Goal: Information Seeking & Learning: Learn about a topic

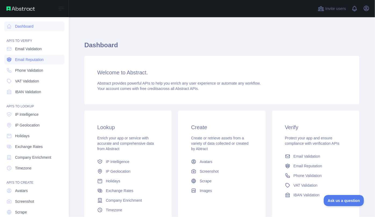
click at [30, 59] on span "Email Reputation" at bounding box center [29, 59] width 29 height 5
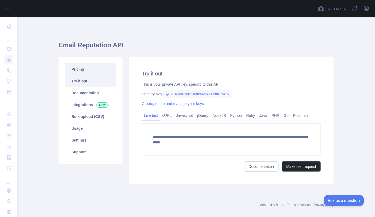
click at [71, 68] on link "Pricing" at bounding box center [90, 69] width 51 height 12
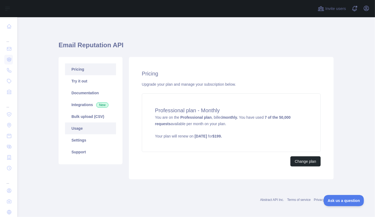
click at [93, 128] on link "Usage" at bounding box center [90, 128] width 51 height 12
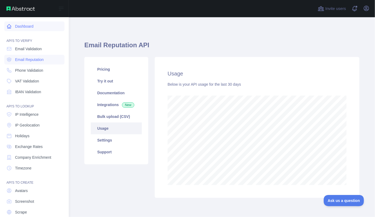
scroll to position [268242, 268140]
click at [13, 27] on link "Dashboard" at bounding box center [34, 26] width 60 height 10
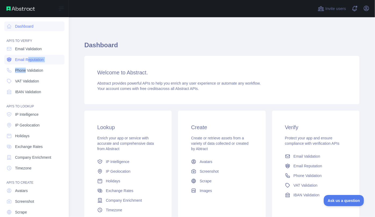
click at [27, 64] on nav "Dashboard API'S TO VERIFY Email Validation Email Reputation Phone Validation VA…" at bounding box center [34, 122] width 60 height 210
click at [26, 60] on span "Email Reputation" at bounding box center [29, 59] width 29 height 5
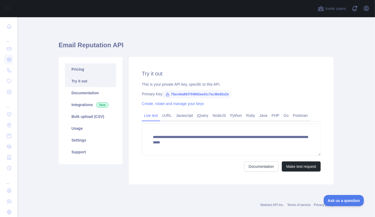
click at [85, 68] on link "Pricing" at bounding box center [90, 69] width 51 height 12
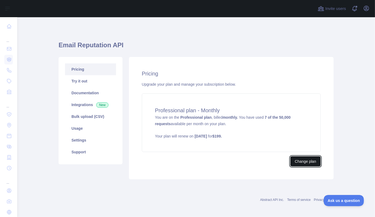
click at [296, 164] on button "Change plan" at bounding box center [305, 161] width 30 height 10
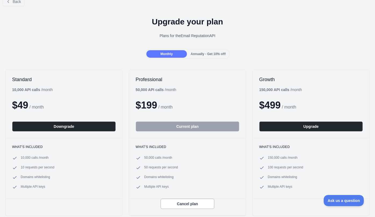
scroll to position [24, 0]
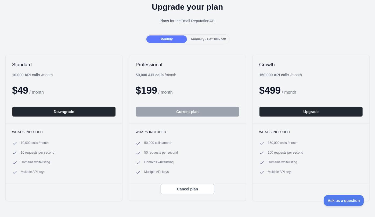
drag, startPoint x: 178, startPoint y: 20, endPoint x: 220, endPoint y: 19, distance: 42.2
click at [220, 19] on div "Plans for the Email Reputation API" at bounding box center [187, 20] width 366 height 5
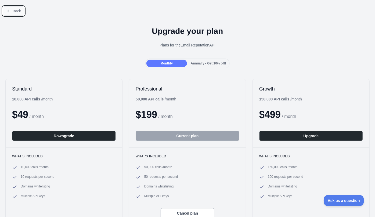
click at [13, 8] on button "Back" at bounding box center [14, 10] width 22 height 9
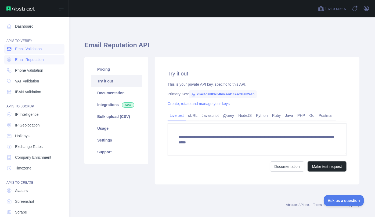
click at [30, 51] on span "Email Validation" at bounding box center [28, 48] width 27 height 5
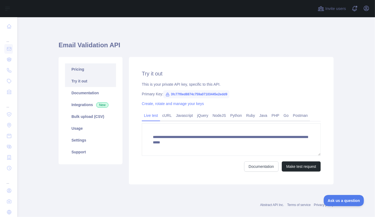
click at [78, 71] on link "Pricing" at bounding box center [90, 69] width 51 height 12
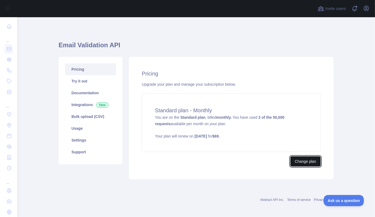
click at [307, 161] on button "Change plan" at bounding box center [305, 161] width 30 height 10
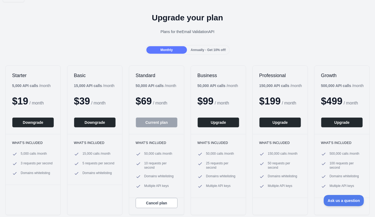
scroll to position [24, 0]
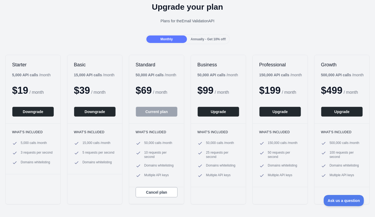
click at [218, 43] on div "Monthly Annually - Get 10% off!" at bounding box center [187, 39] width 85 height 10
click at [213, 38] on span "Annually - Get 10% off!" at bounding box center [208, 39] width 35 height 4
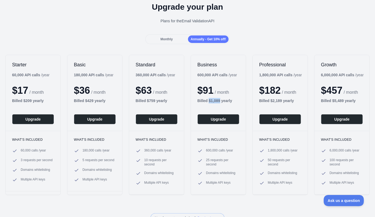
drag, startPoint x: 207, startPoint y: 101, endPoint x: 218, endPoint y: 102, distance: 11.0
click at [218, 102] on b "Billed $ 1,089 yearly" at bounding box center [214, 101] width 35 height 4
click at [166, 39] on span "Monthly" at bounding box center [166, 39] width 12 height 4
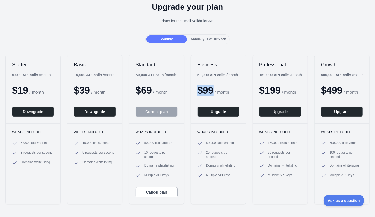
drag, startPoint x: 196, startPoint y: 88, endPoint x: 213, endPoint y: 88, distance: 16.4
click at [213, 88] on span "$ 99" at bounding box center [205, 90] width 16 height 11
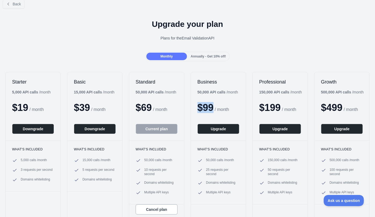
scroll to position [0, 0]
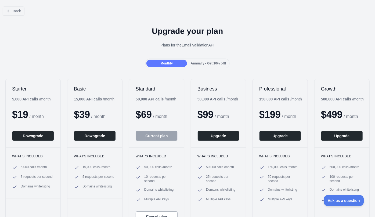
click at [223, 104] on div "Business 50,000 API calls / month $ 99 / month Upgrade" at bounding box center [218, 113] width 55 height 68
click at [13, 10] on span "Back" at bounding box center [17, 11] width 8 height 4
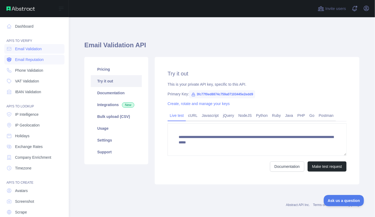
click at [36, 61] on span "Email Reputation" at bounding box center [29, 59] width 29 height 5
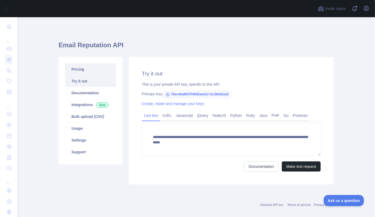
click at [86, 71] on link "Pricing" at bounding box center [90, 69] width 51 height 12
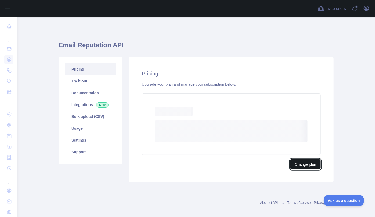
click at [308, 167] on button "Change plan" at bounding box center [305, 164] width 30 height 10
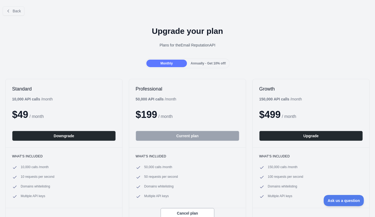
click at [210, 64] on span "Annually - Get 10% off!" at bounding box center [208, 63] width 35 height 4
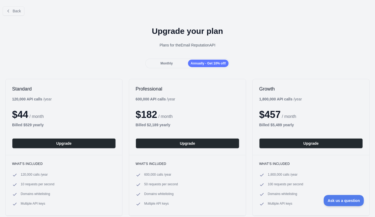
click at [160, 61] on div "Monthly" at bounding box center [166, 64] width 41 height 8
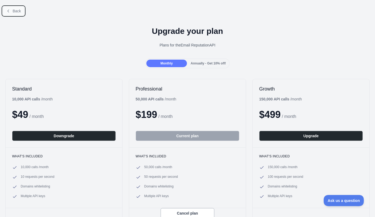
click at [10, 9] on icon at bounding box center [8, 11] width 4 height 4
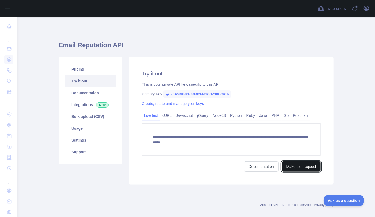
click at [304, 168] on button "Make test request" at bounding box center [301, 166] width 39 height 10
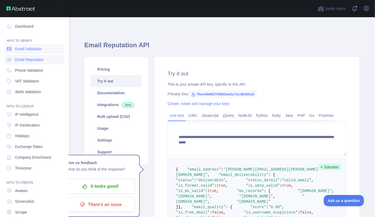
click at [8, 50] on icon at bounding box center [9, 48] width 4 height 3
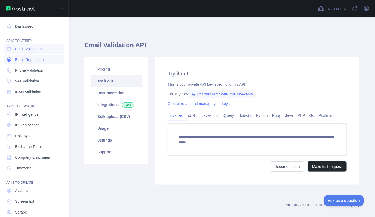
click at [20, 60] on span "Email Reputation" at bounding box center [29, 59] width 29 height 5
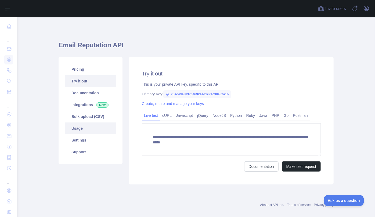
click at [83, 130] on link "Usage" at bounding box center [90, 128] width 51 height 12
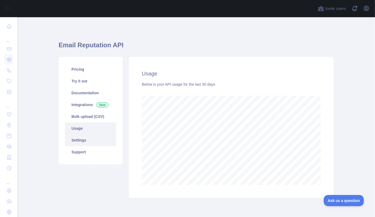
scroll to position [200, 354]
click at [79, 71] on link "Pricing" at bounding box center [90, 69] width 51 height 12
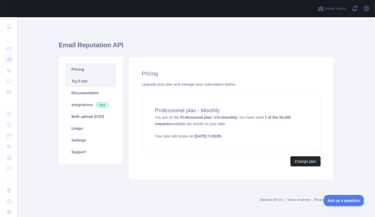
click at [85, 84] on link "Try it out" at bounding box center [90, 81] width 51 height 12
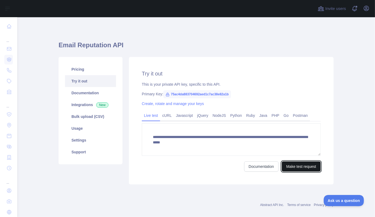
click at [300, 170] on button "Make test request" at bounding box center [301, 166] width 39 height 10
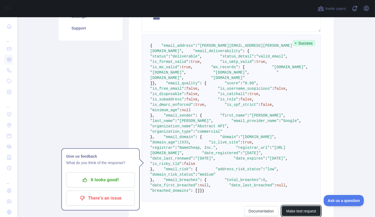
scroll to position [79, 0]
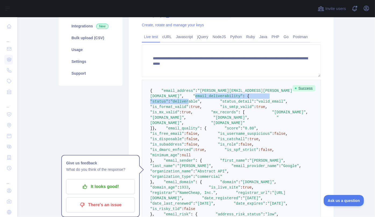
drag, startPoint x: 159, startPoint y: 101, endPoint x: 202, endPoint y: 104, distance: 43.6
click at [202, 104] on code "{ "email_address" : "[PERSON_NAME][EMAIL_ADDRESS][PERSON_NAME][DOMAIN_NAME]" , …" at bounding box center [242, 163] width 185 height 149
click at [254, 104] on span ":" at bounding box center [255, 101] width 2 height 4
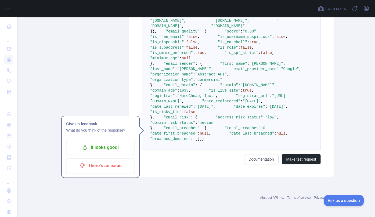
scroll to position [274, 0]
drag, startPoint x: 168, startPoint y: 132, endPoint x: 193, endPoint y: 133, distance: 25.0
click at [182, 114] on span ""is_risky_tld"" at bounding box center [166, 112] width 32 height 4
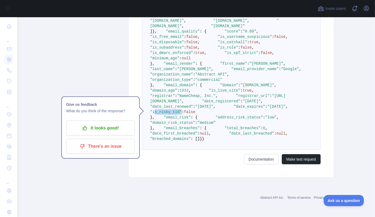
scroll to position [225, 0]
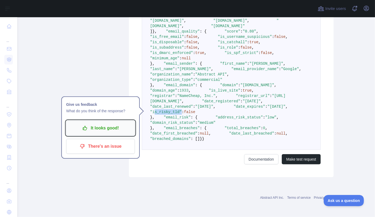
click at [100, 123] on p "It looks good!" at bounding box center [100, 127] width 61 height 9
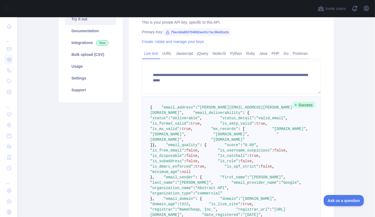
scroll to position [0, 0]
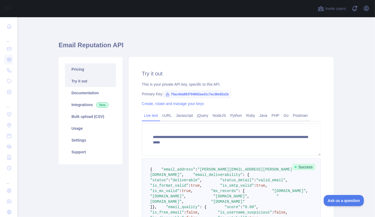
click at [75, 72] on link "Pricing" at bounding box center [90, 69] width 51 height 12
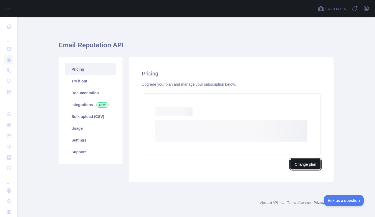
click at [300, 165] on button "Change plan" at bounding box center [305, 164] width 30 height 10
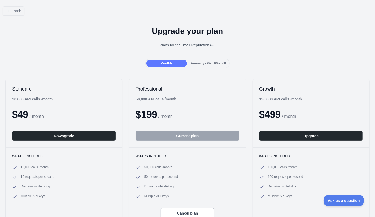
click at [201, 66] on div "Annually - Get 10% off!" at bounding box center [208, 64] width 41 height 8
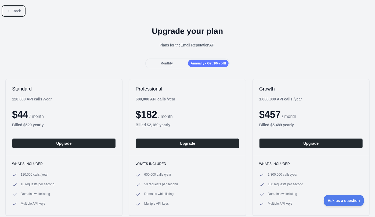
click at [11, 12] on button "Back" at bounding box center [14, 10] width 22 height 9
